Goal: Transaction & Acquisition: Purchase product/service

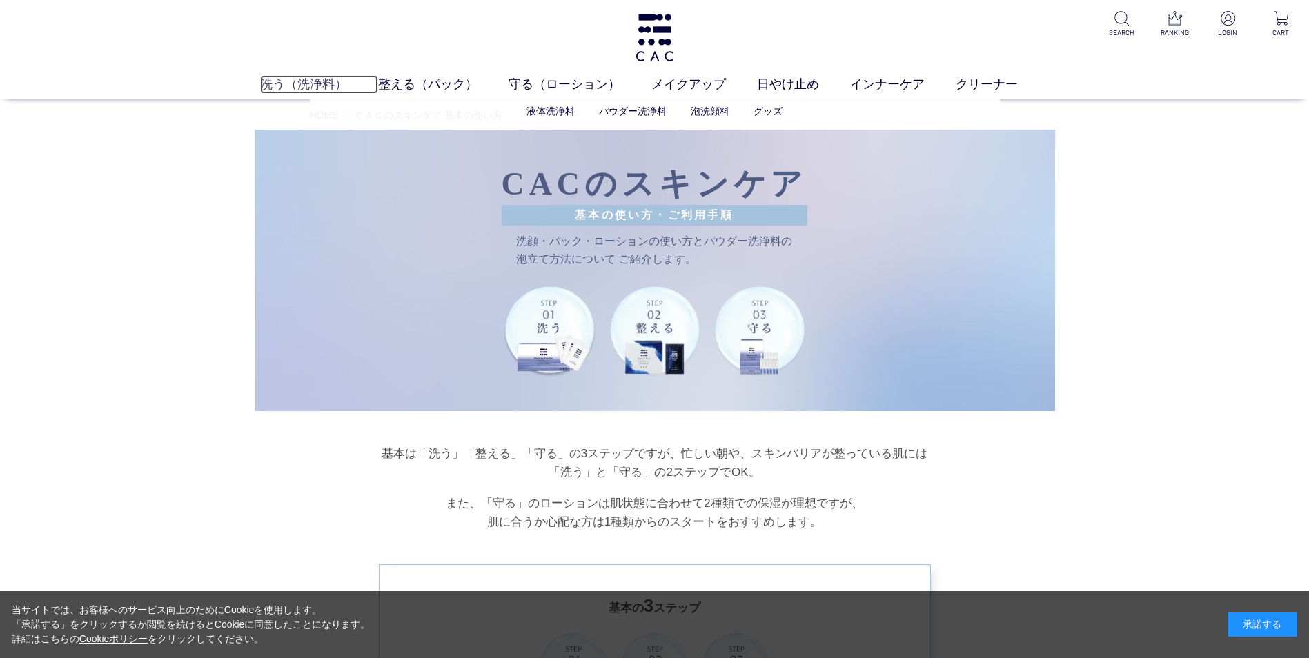
click at [324, 82] on link "洗う（洗浄料）" at bounding box center [319, 84] width 118 height 19
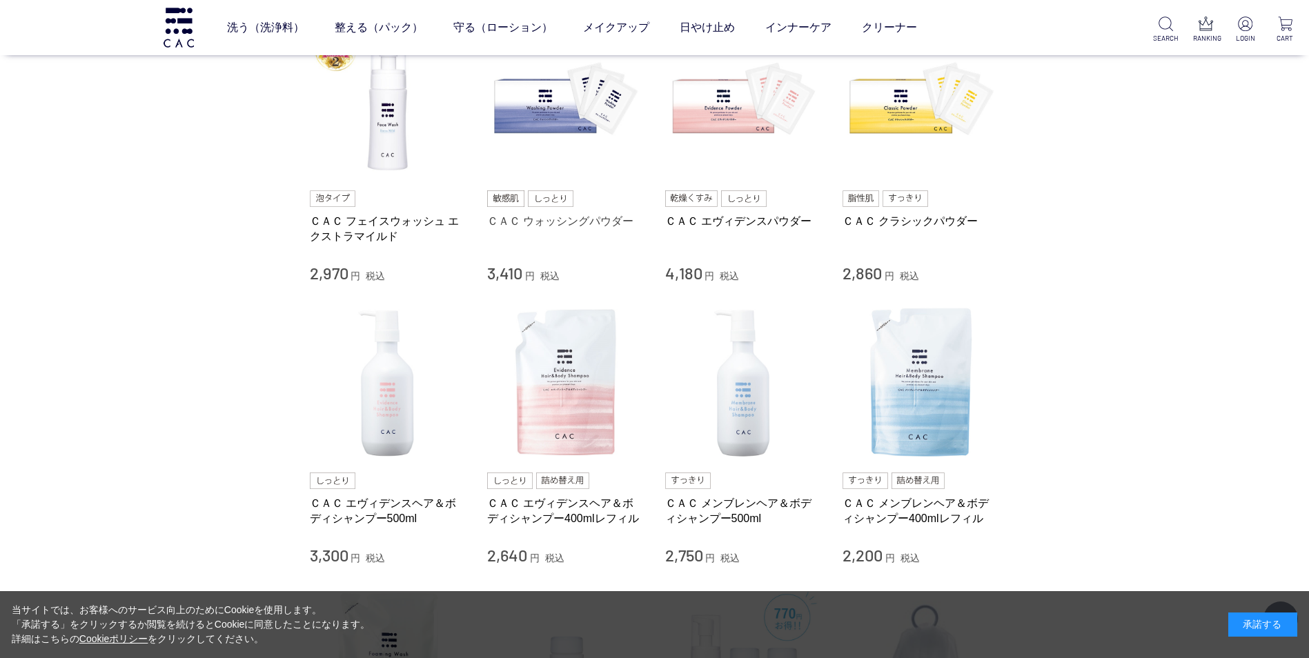
scroll to position [345, 0]
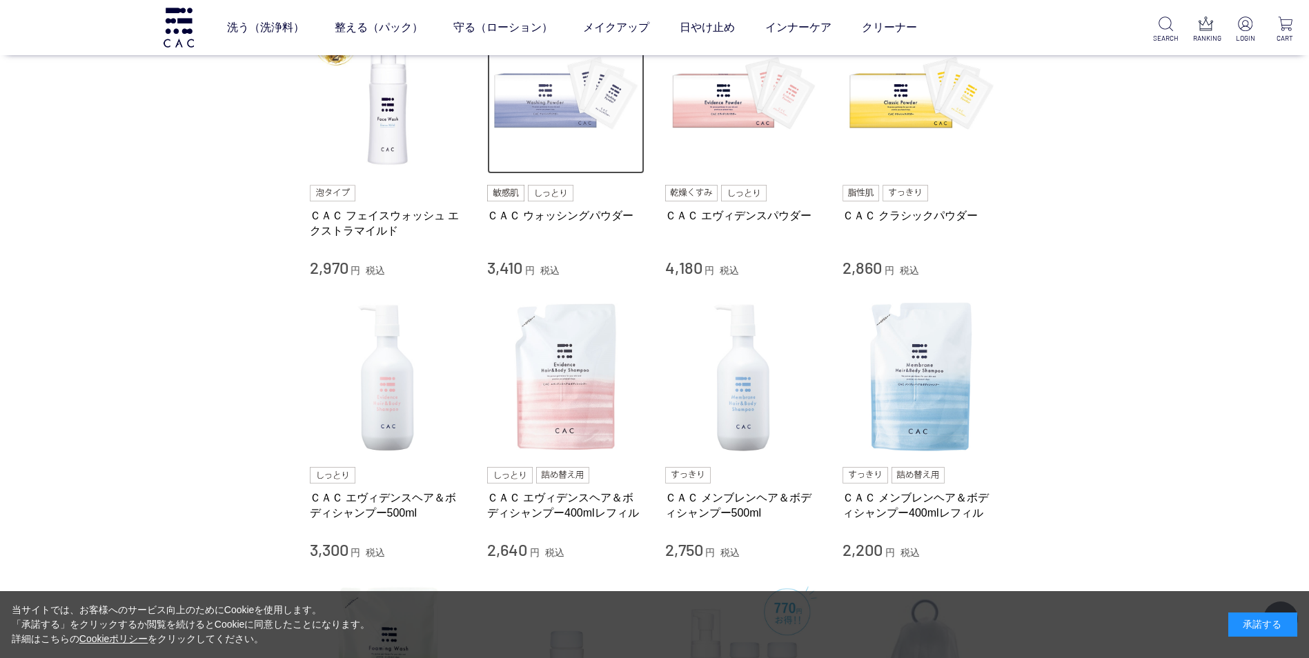
click at [529, 95] on img at bounding box center [565, 95] width 157 height 157
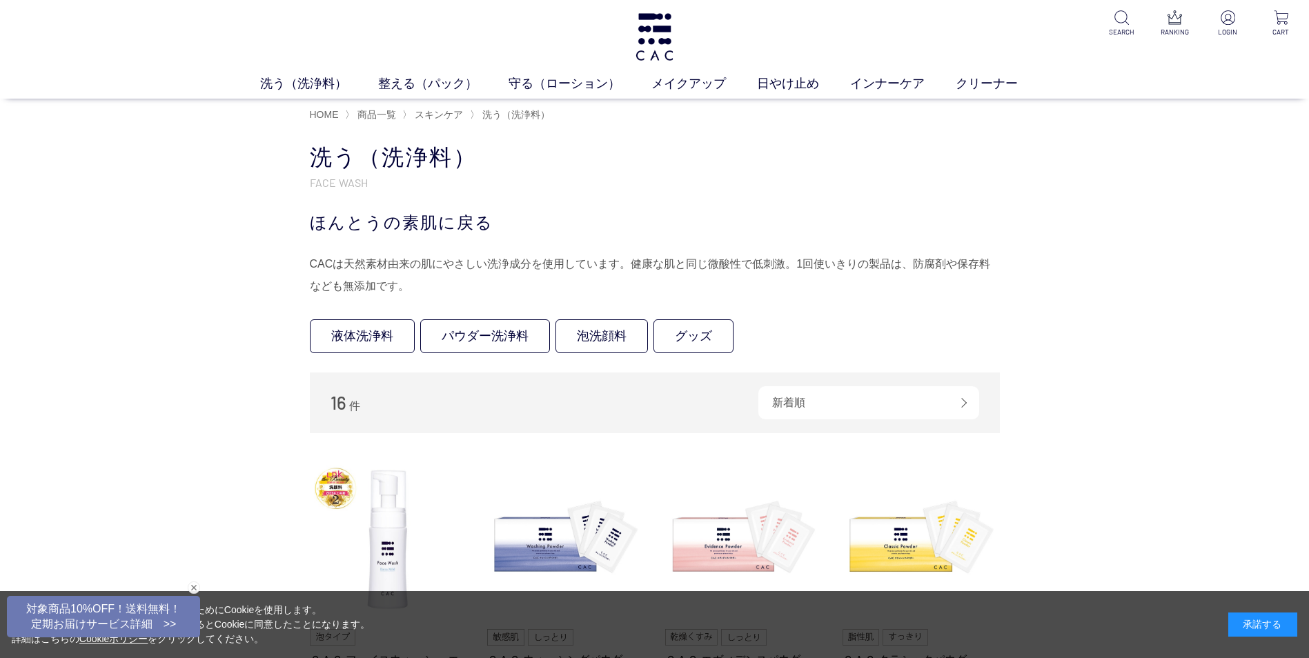
scroll to position [0, 0]
